Goal: Task Accomplishment & Management: Use online tool/utility

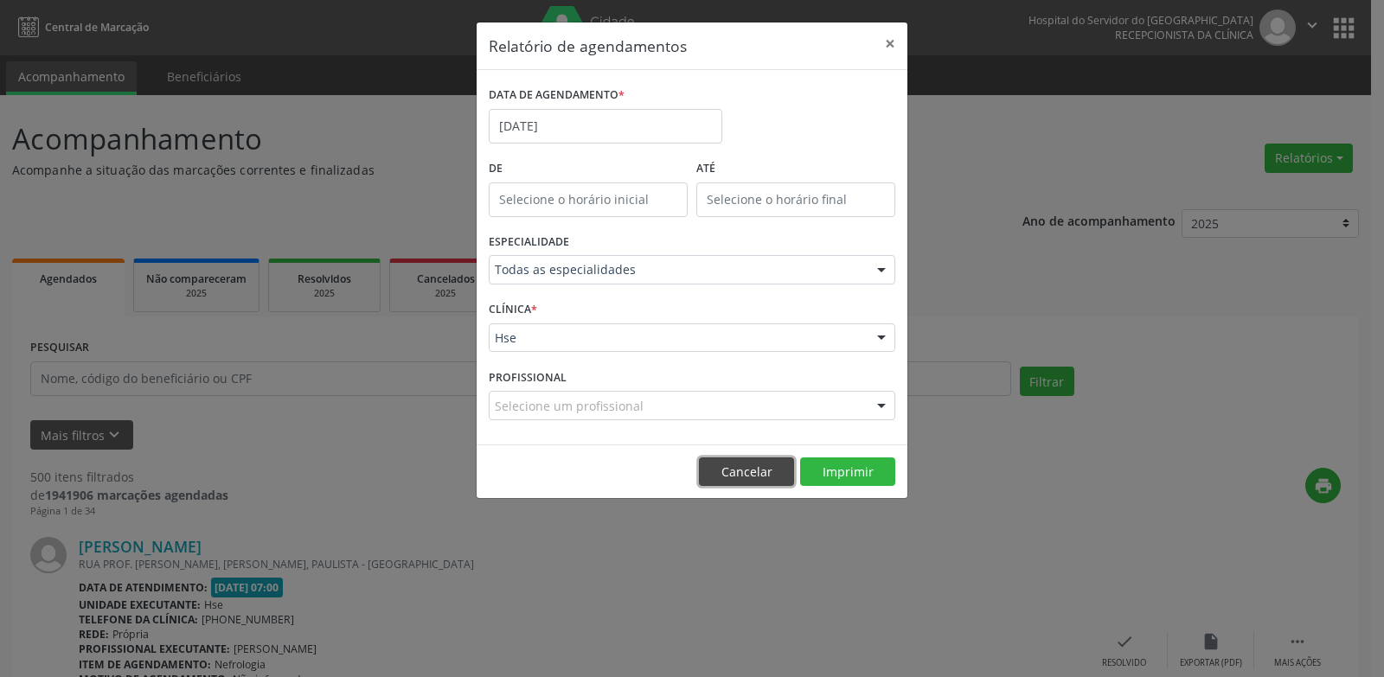
click at [740, 474] on button "Cancelar" at bounding box center [746, 471] width 95 height 29
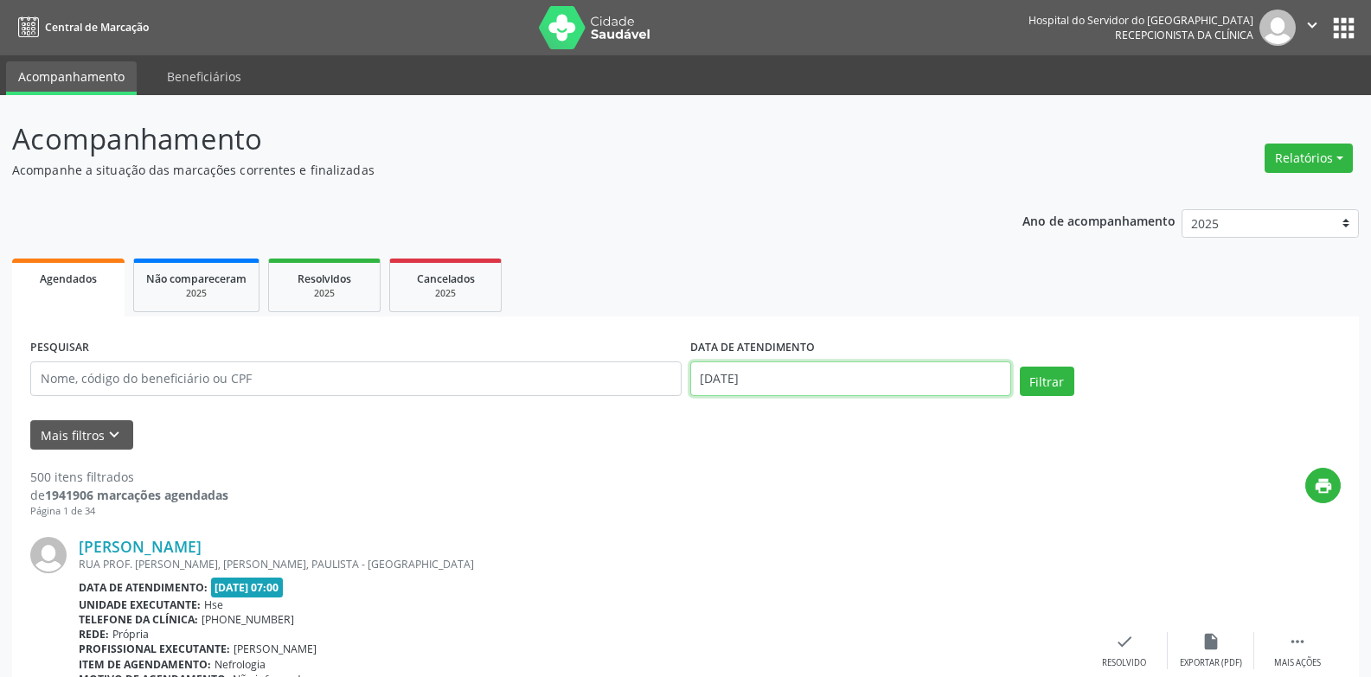
click at [859, 391] on body "Central de Marcação Hospital do Servidor do [GEOGRAPHIC_DATA] Recepcionista da …" at bounding box center [685, 338] width 1371 height 677
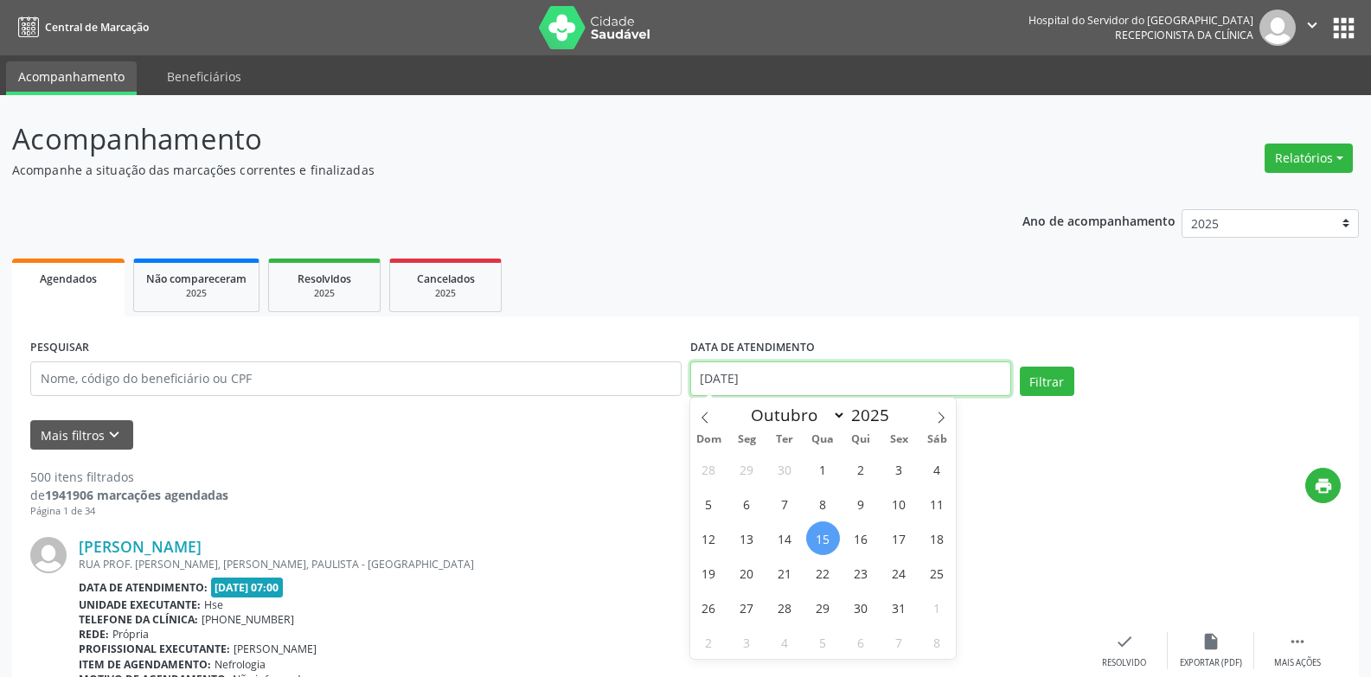
click at [855, 388] on input "[DATE]" at bounding box center [850, 378] width 321 height 35
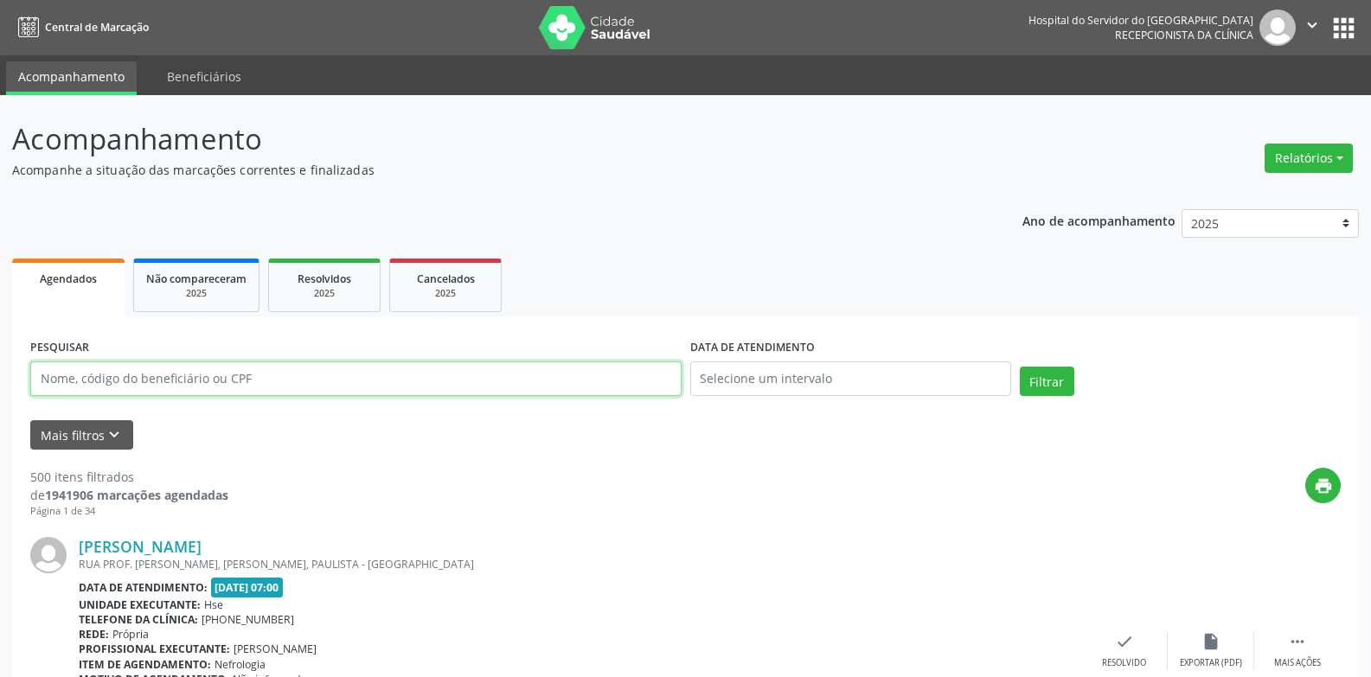
click at [464, 382] on input "text" at bounding box center [355, 378] width 651 height 35
type input "[PERSON_NAME]"
click at [1020, 367] on button "Filtrar" at bounding box center [1047, 381] width 54 height 29
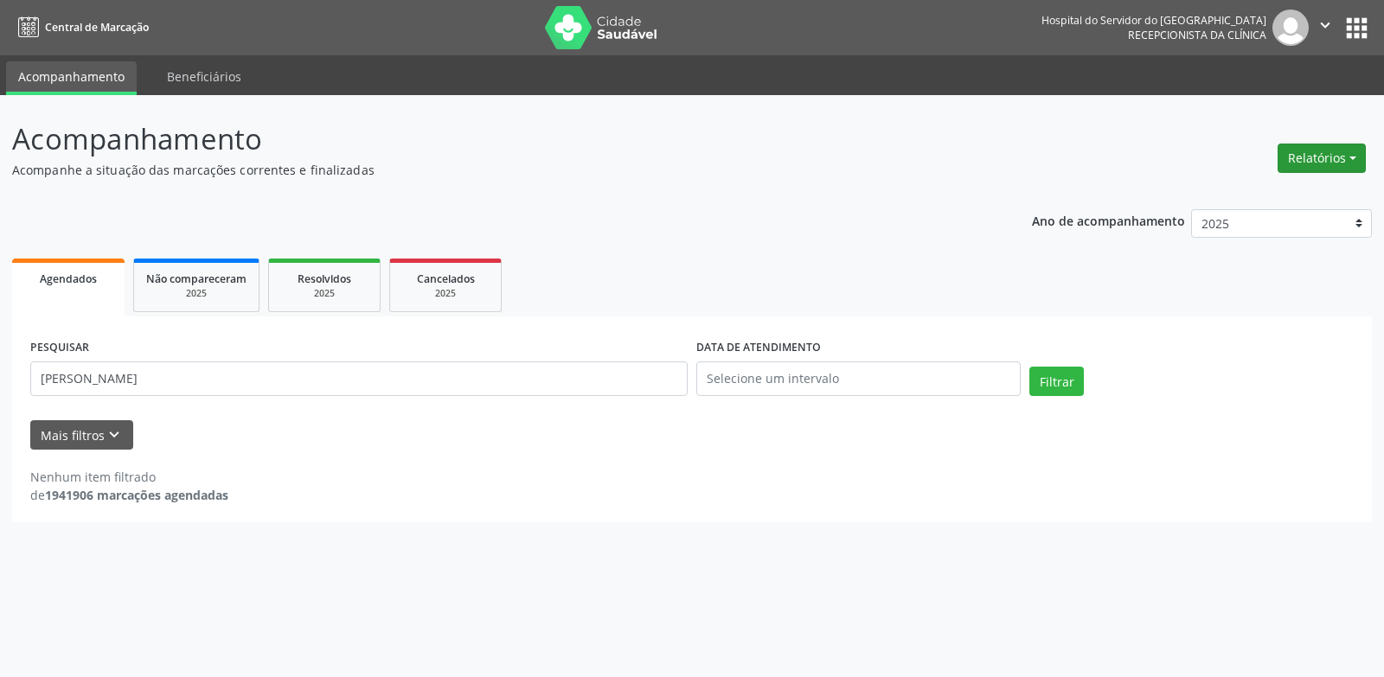
click at [1333, 149] on button "Relatórios" at bounding box center [1321, 158] width 88 height 29
click at [1286, 191] on link "Agendamentos" at bounding box center [1273, 195] width 186 height 24
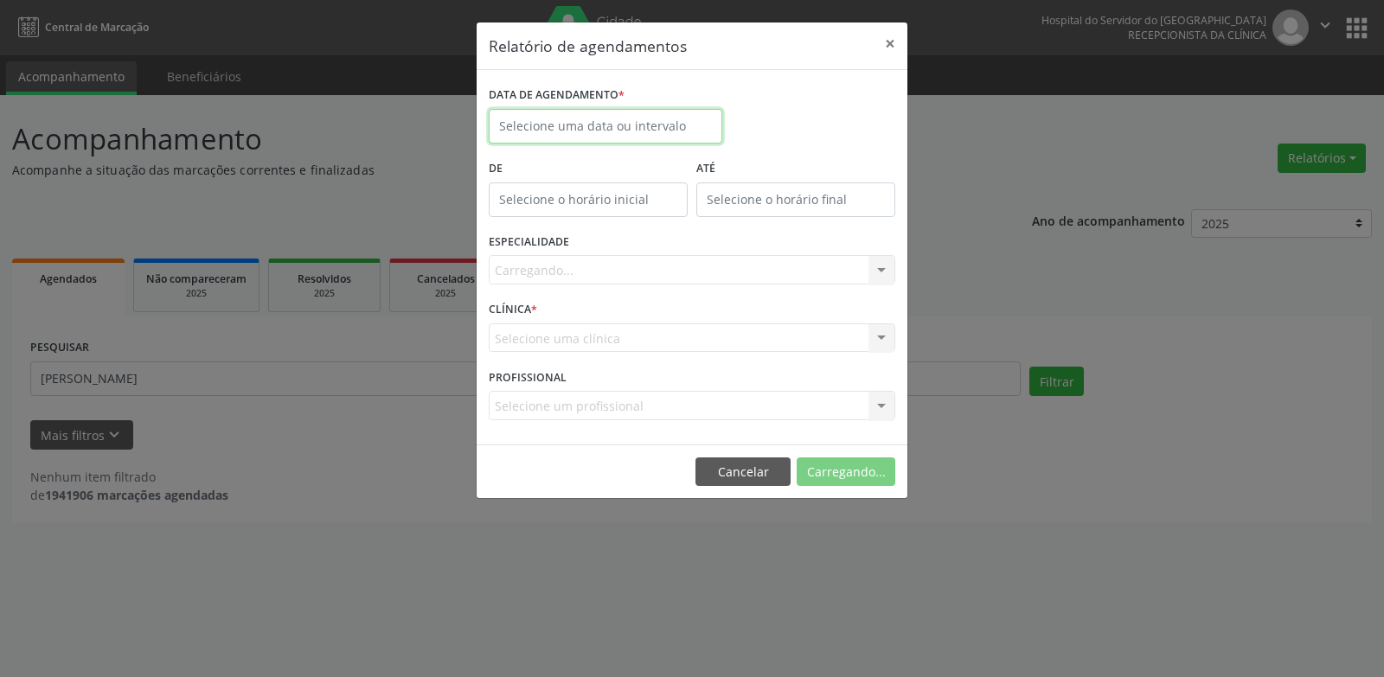
click at [612, 137] on input "text" at bounding box center [605, 126] width 233 height 35
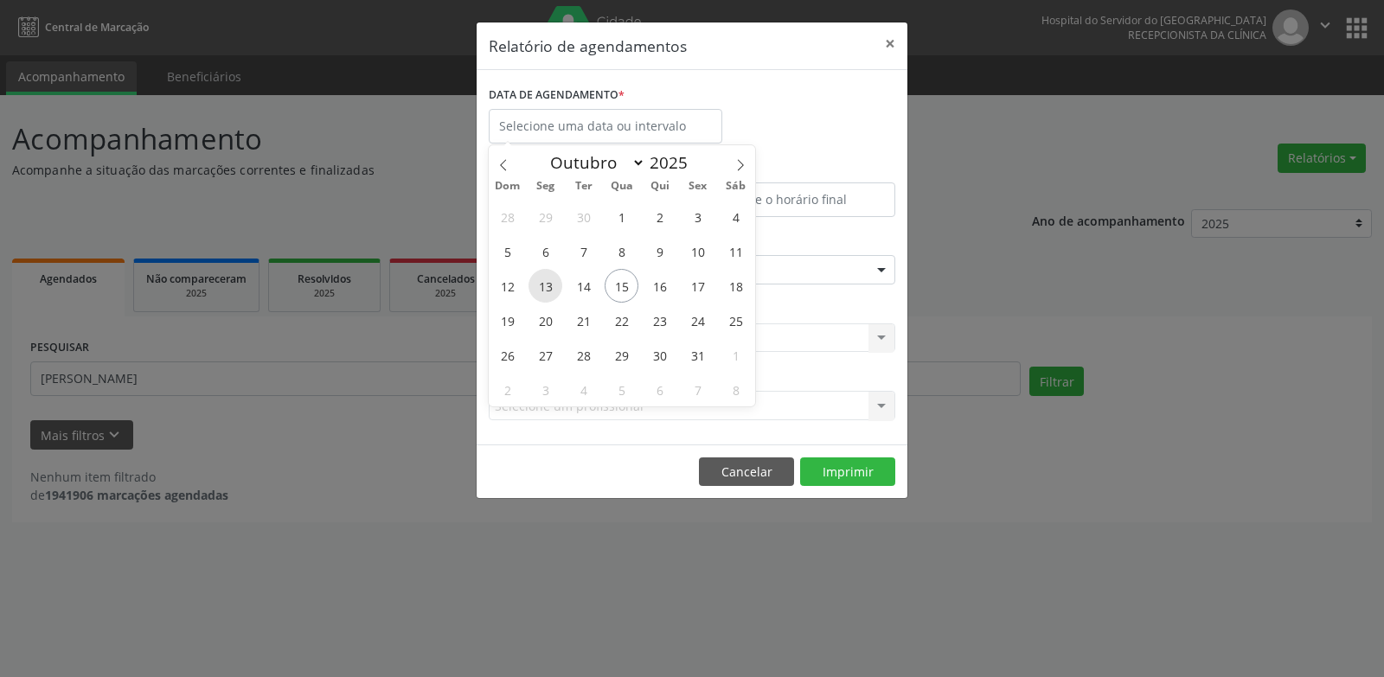
click at [553, 288] on span "13" at bounding box center [545, 286] width 34 height 34
type input "[DATE]"
click at [697, 288] on span "17" at bounding box center [698, 286] width 34 height 34
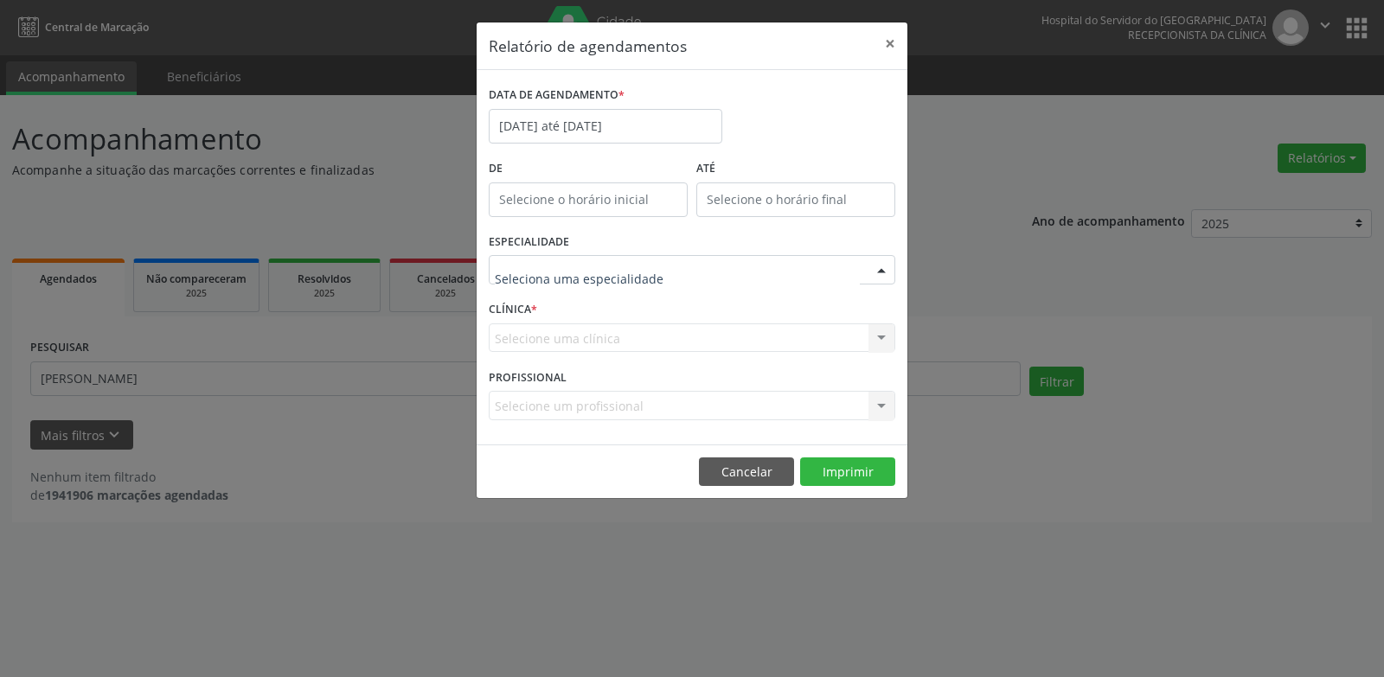
click at [697, 274] on div at bounding box center [692, 269] width 406 height 29
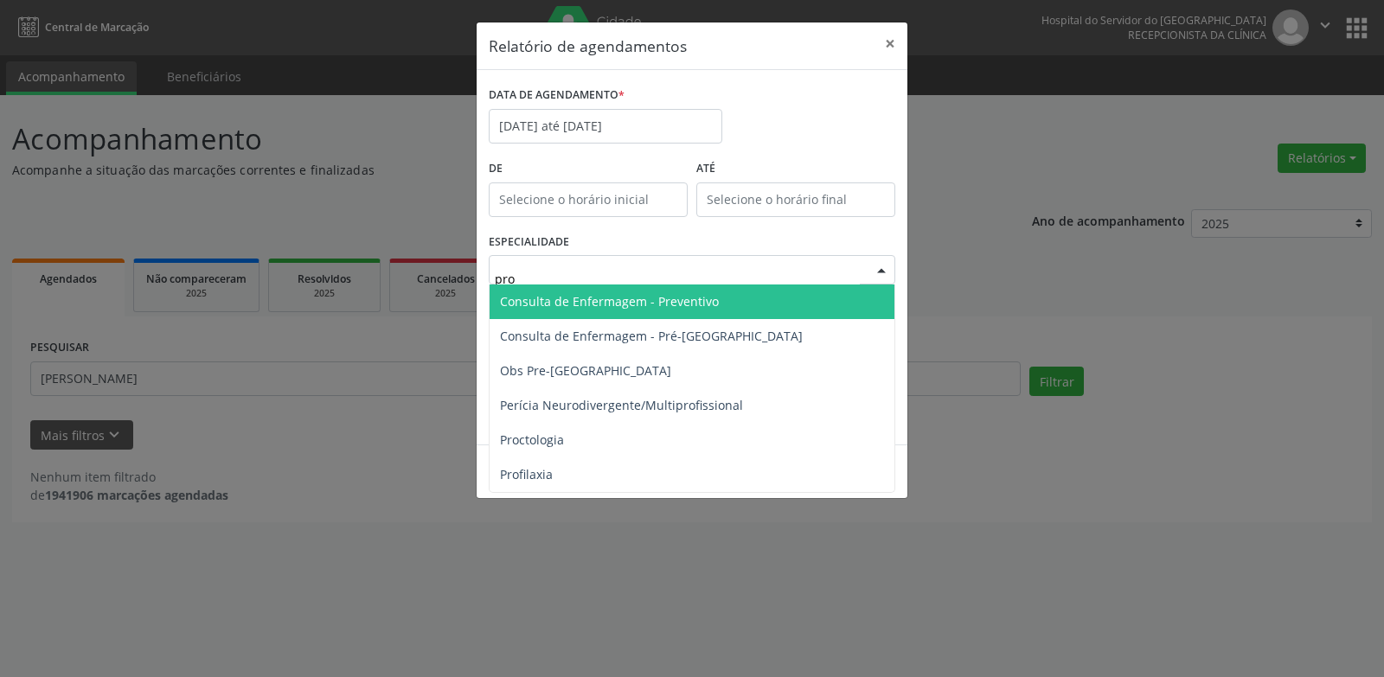
type input "proc"
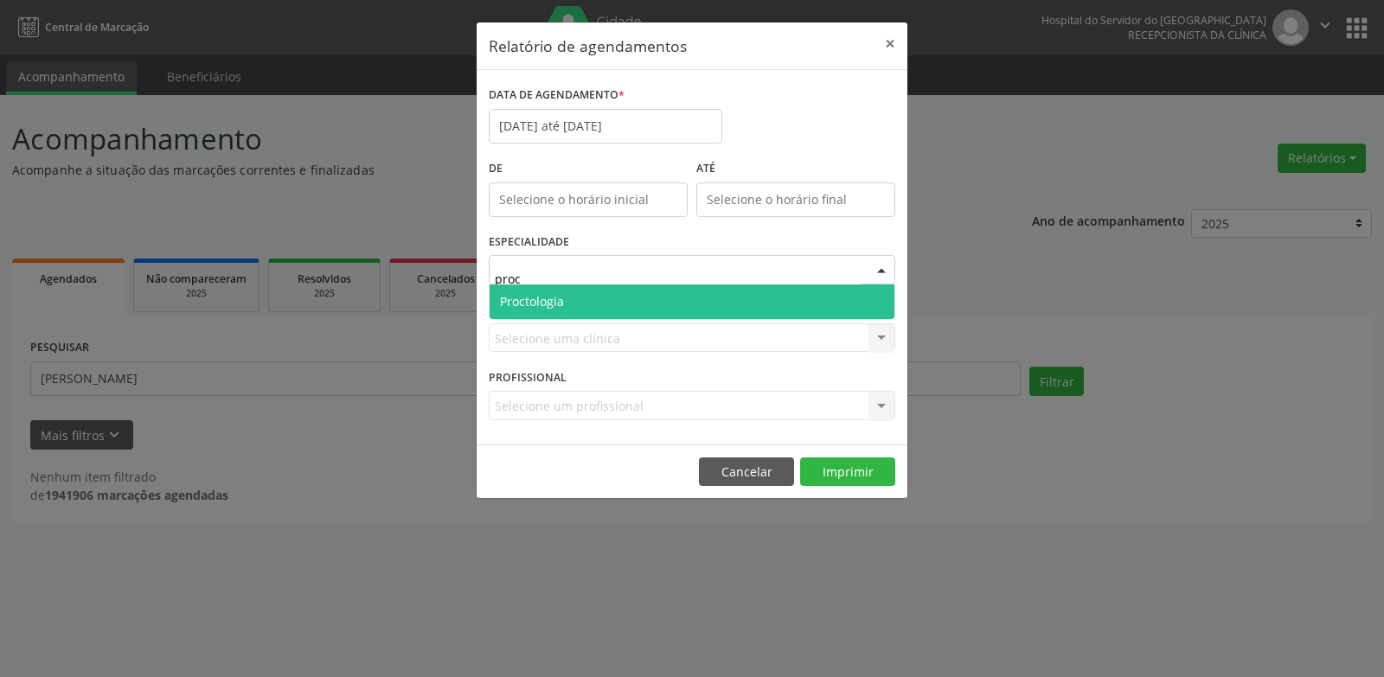
click at [694, 290] on span "Proctologia" at bounding box center [691, 302] width 405 height 35
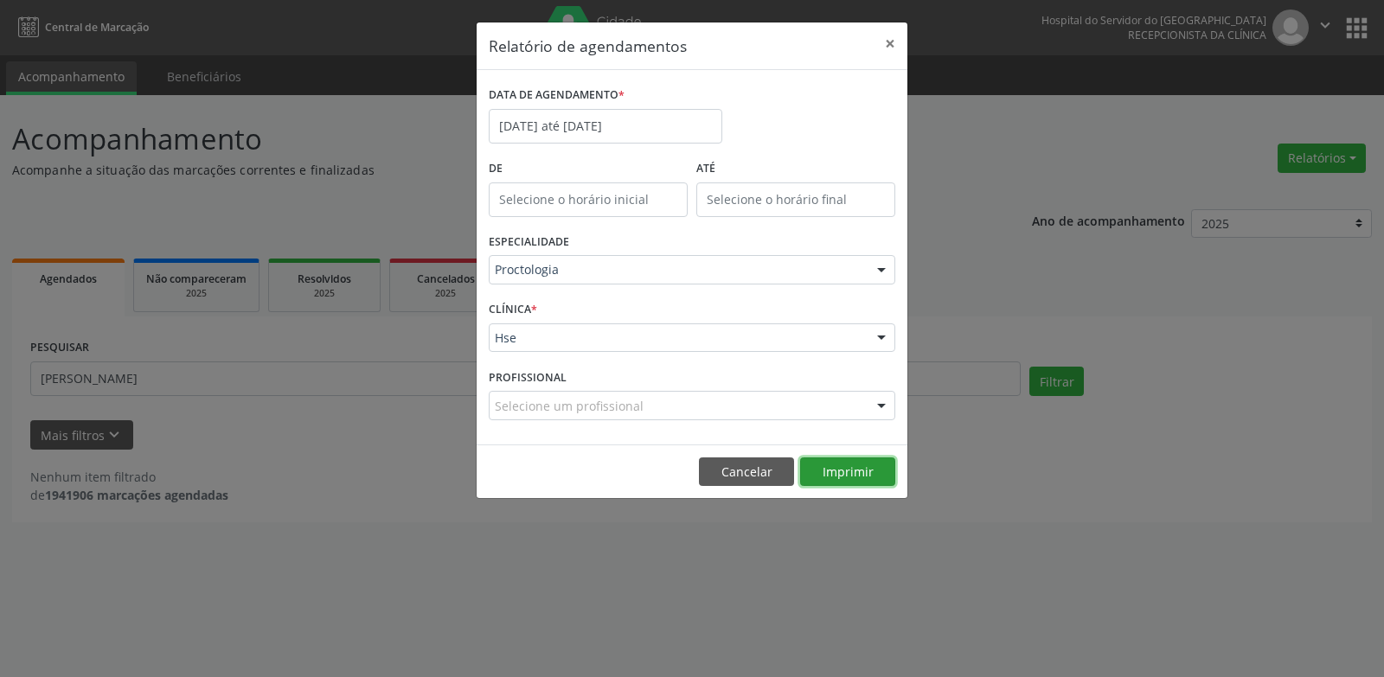
click at [865, 470] on button "Imprimir" at bounding box center [847, 471] width 95 height 29
drag, startPoint x: 575, startPoint y: 125, endPoint x: 577, endPoint y: 147, distance: 22.6
click at [575, 125] on input "[DATE] até [DATE]" at bounding box center [605, 126] width 233 height 35
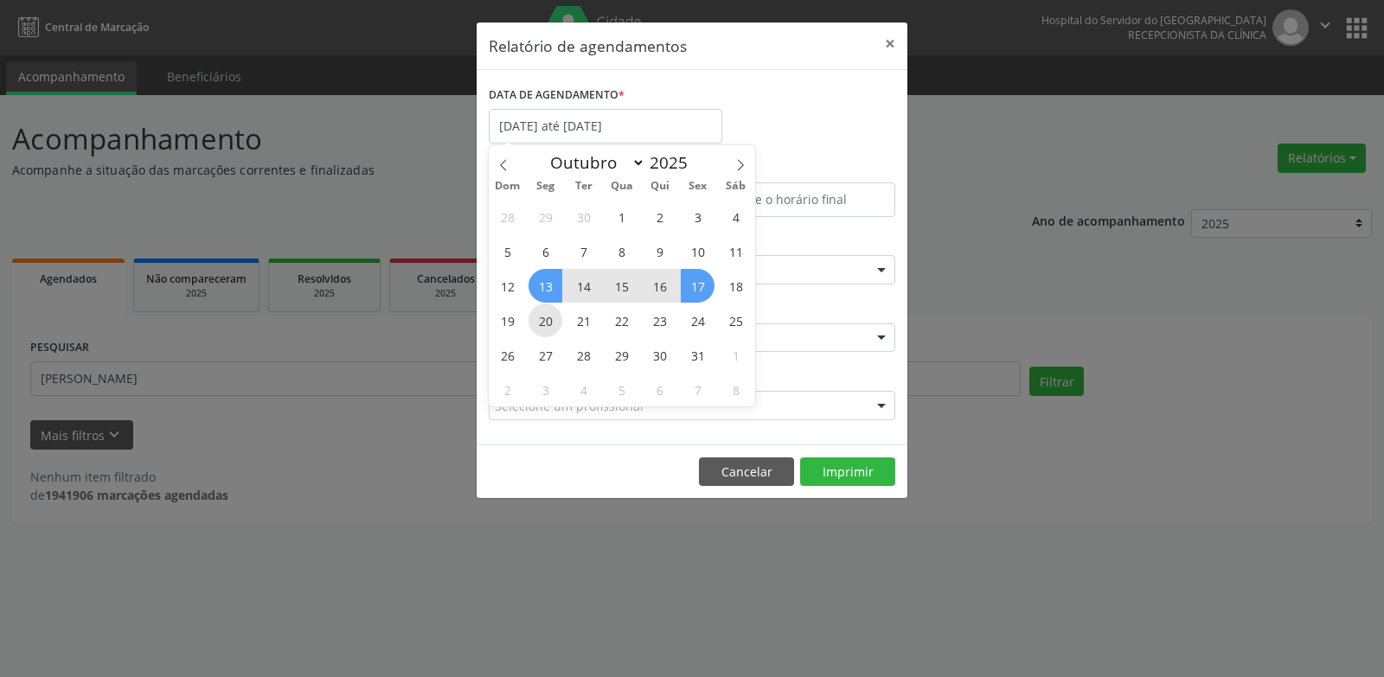
click at [546, 317] on span "20" at bounding box center [545, 321] width 34 height 34
type input "[DATE]"
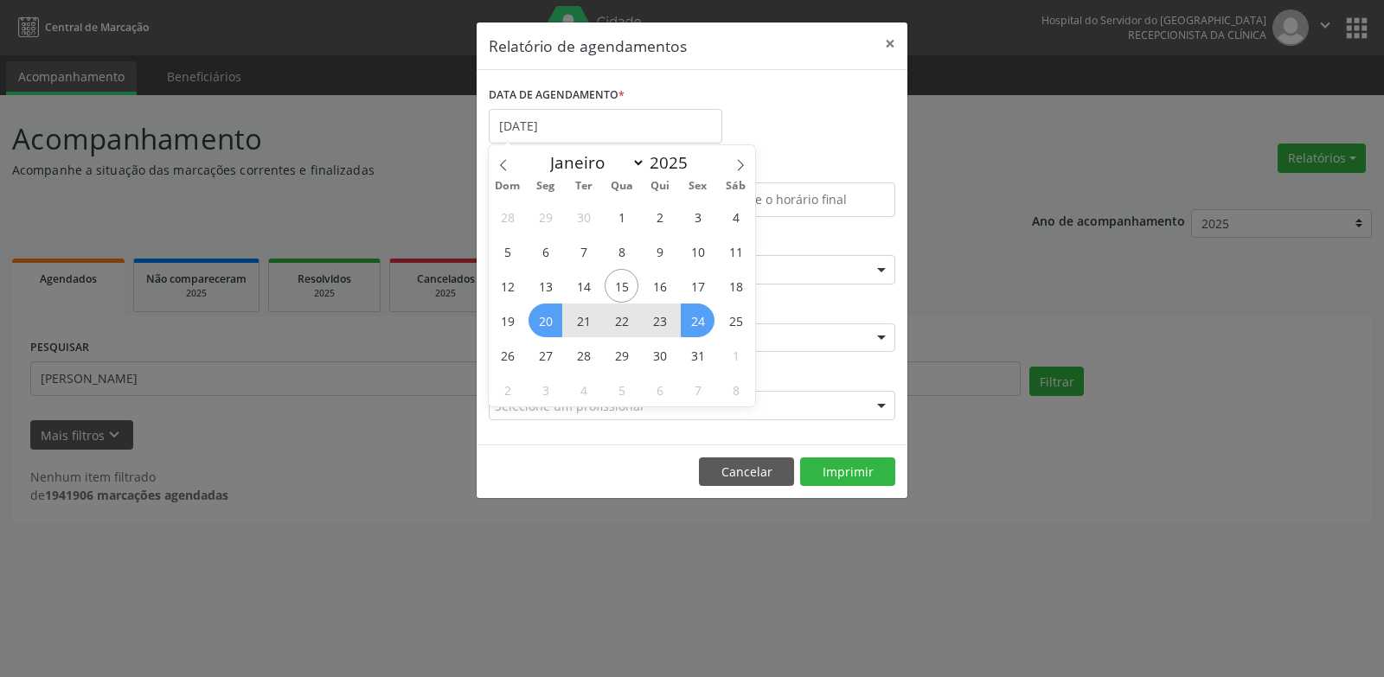
click at [707, 308] on span "24" at bounding box center [698, 321] width 34 height 34
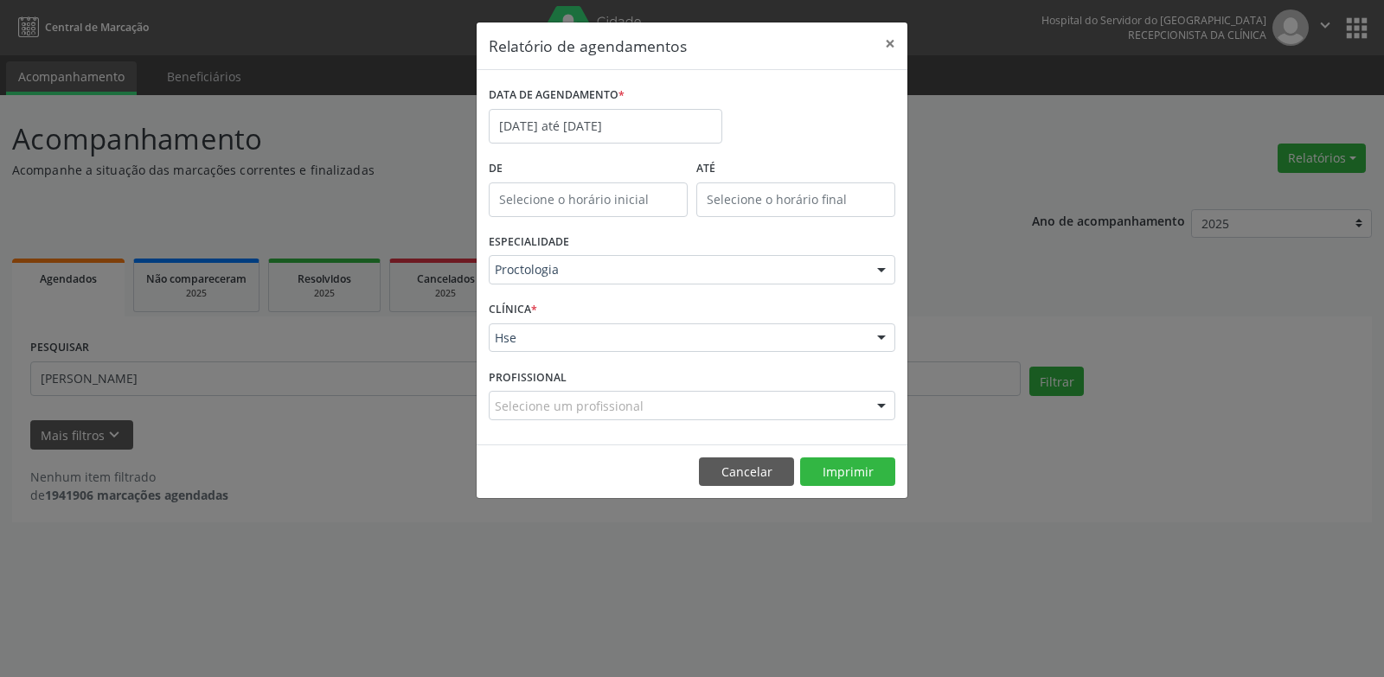
click at [559, 94] on label "DATA DE AGENDAMENTO *" at bounding box center [557, 95] width 136 height 27
click at [559, 136] on body "Central de Marcação Hospital do Servidor do [GEOGRAPHIC_DATA] Recepcionista da …" at bounding box center [692, 338] width 1384 height 677
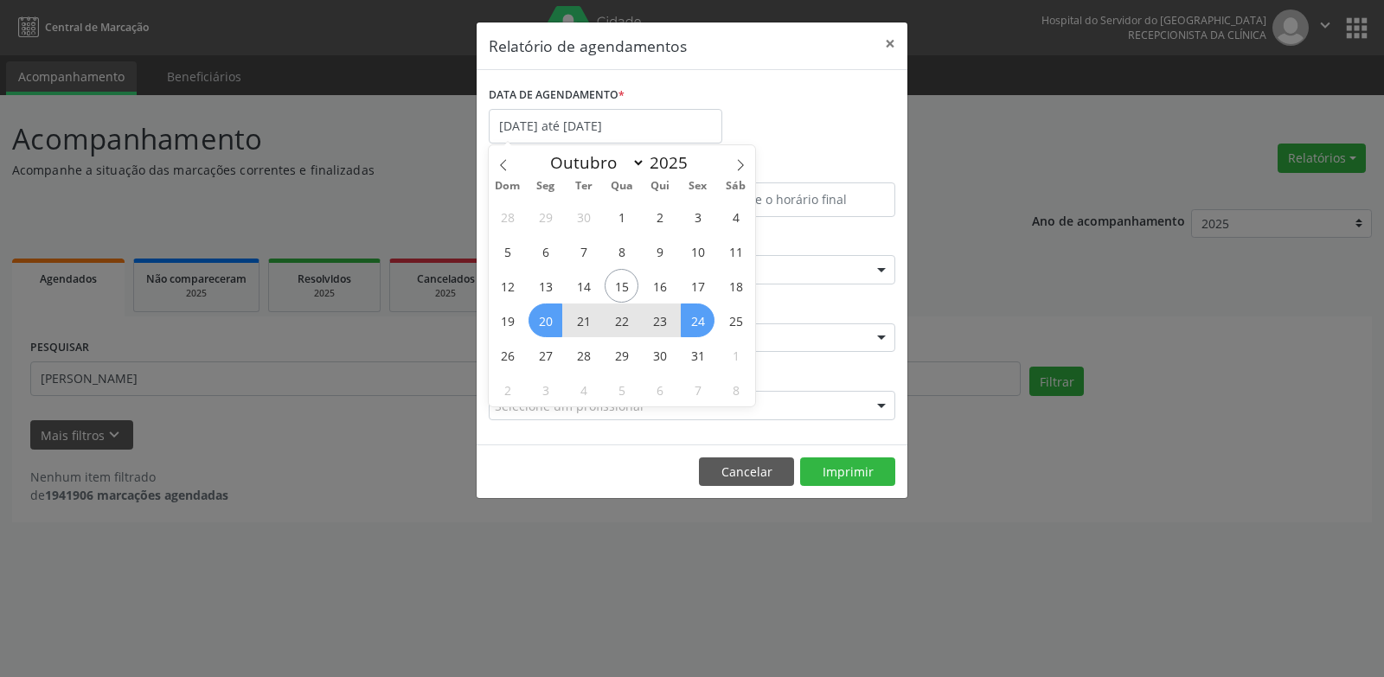
drag, startPoint x: 546, startPoint y: 328, endPoint x: 556, endPoint y: 328, distance: 10.4
click at [556, 328] on span "20" at bounding box center [545, 321] width 34 height 34
type input "[DATE]"
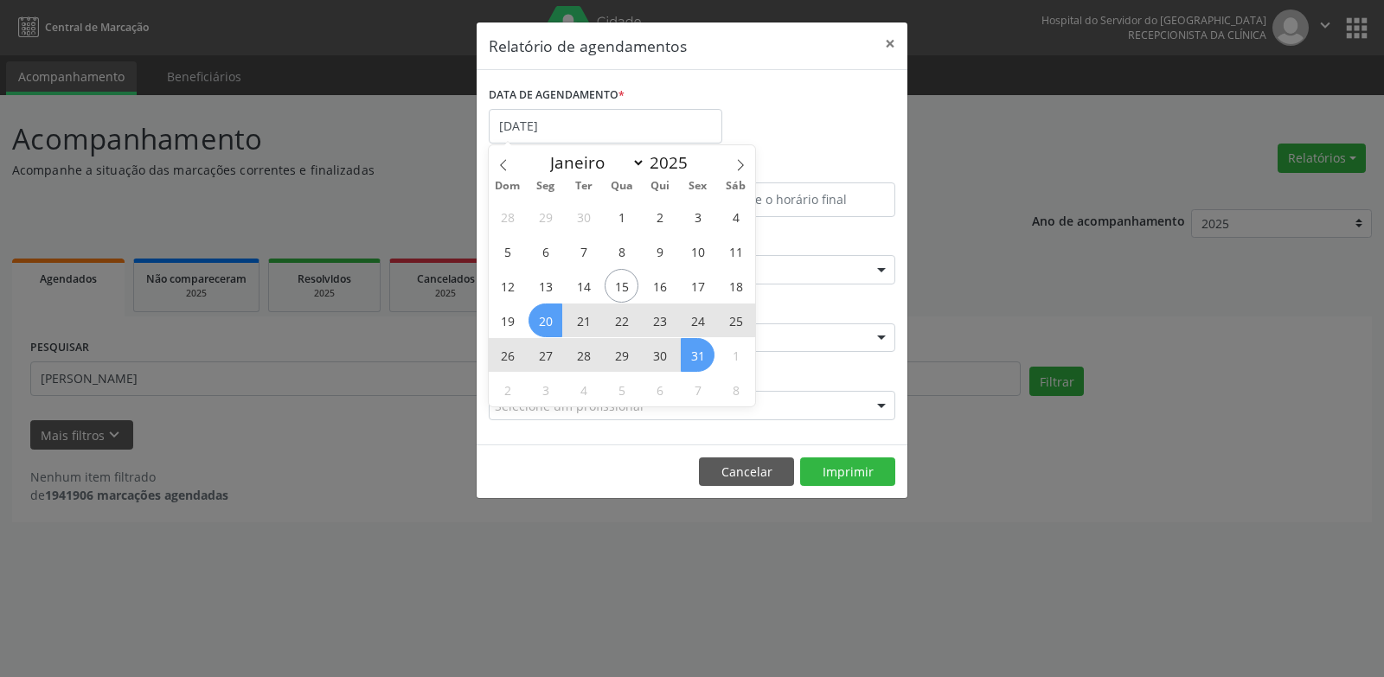
click at [699, 359] on span "31" at bounding box center [698, 355] width 34 height 34
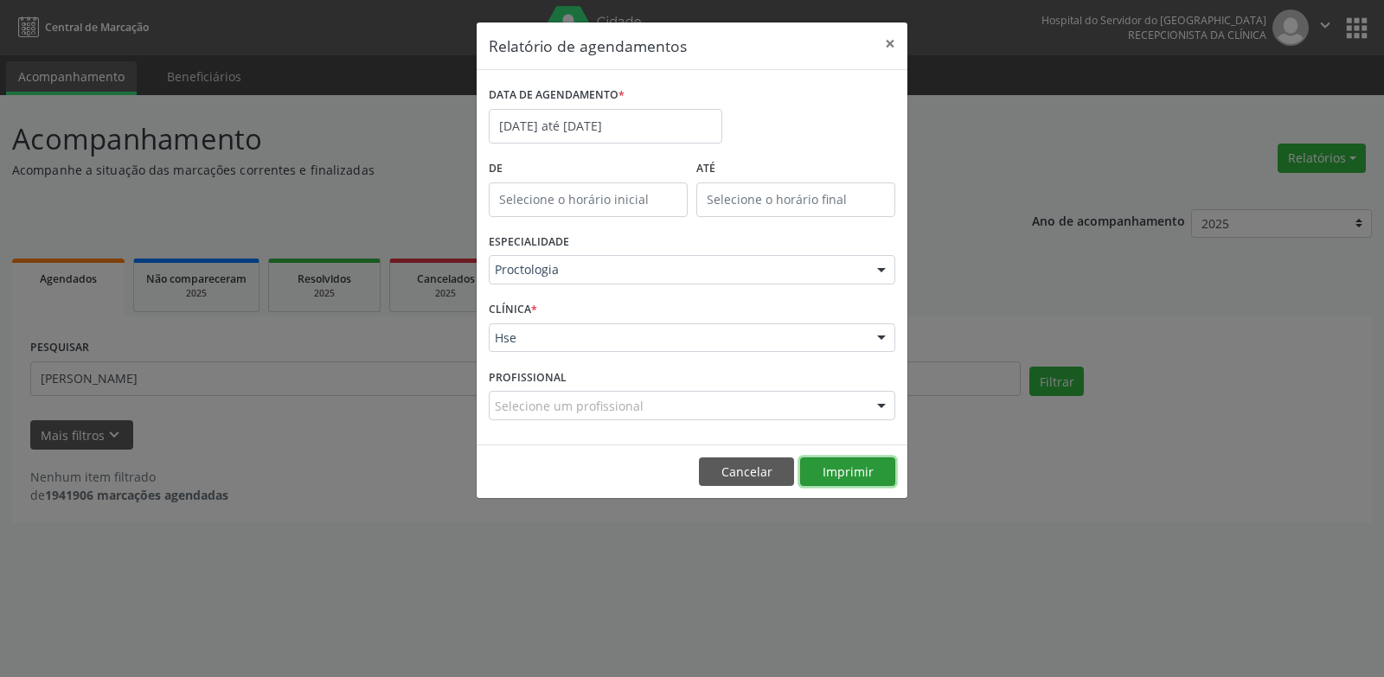
click at [856, 469] on button "Imprimir" at bounding box center [847, 471] width 95 height 29
drag, startPoint x: 600, startPoint y: 99, endPoint x: 582, endPoint y: 137, distance: 42.2
click at [597, 99] on label "DATA DE AGENDAMENTO *" at bounding box center [557, 95] width 136 height 27
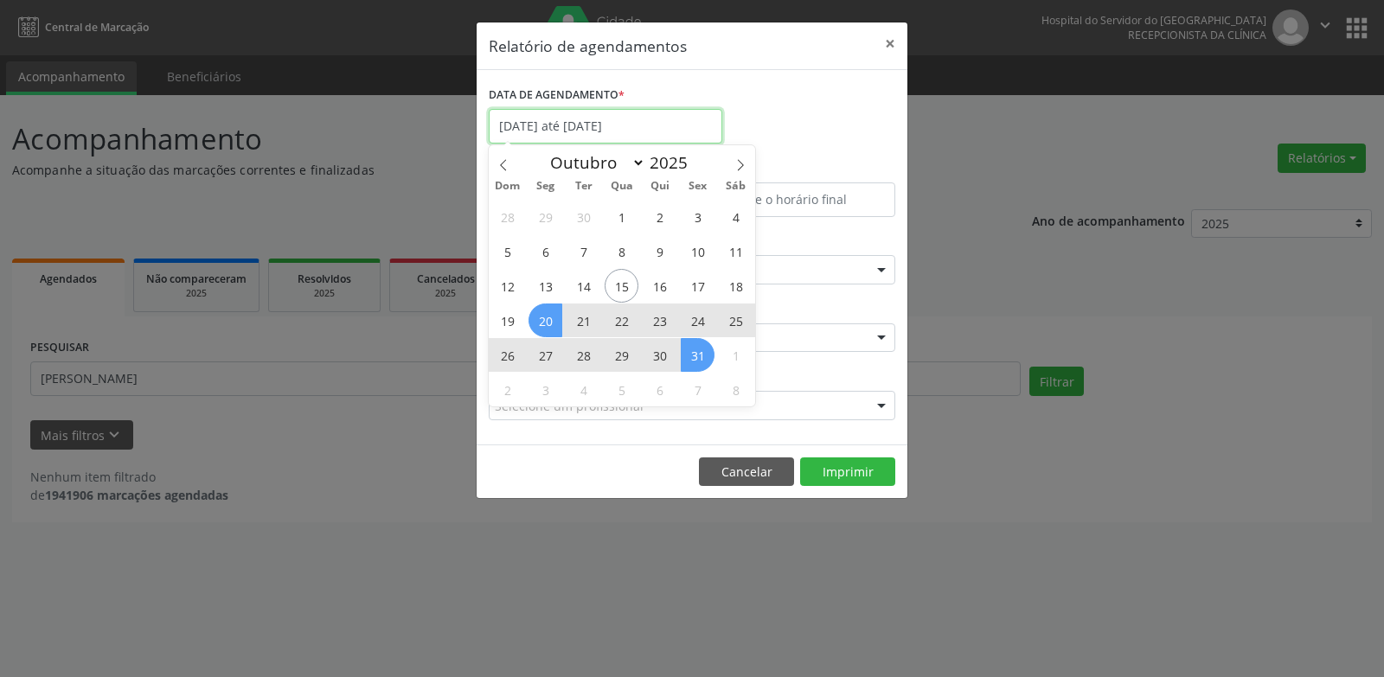
click at [582, 137] on input "[DATE] até [DATE]" at bounding box center [605, 126] width 233 height 35
click at [749, 163] on span at bounding box center [740, 159] width 29 height 29
select select "10"
